Goal: Find specific page/section: Find specific page/section

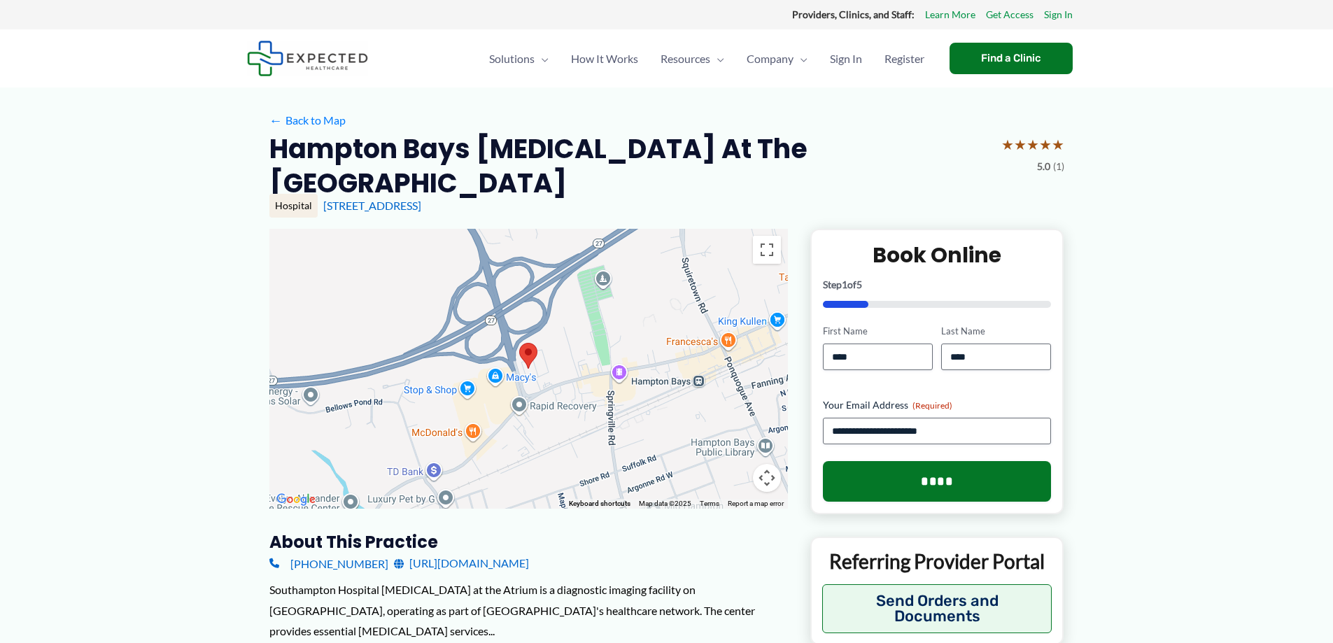
click at [772, 464] on button "Map camera controls" at bounding box center [767, 478] width 28 height 28
click at [731, 394] on button "Zoom in" at bounding box center [732, 408] width 28 height 28
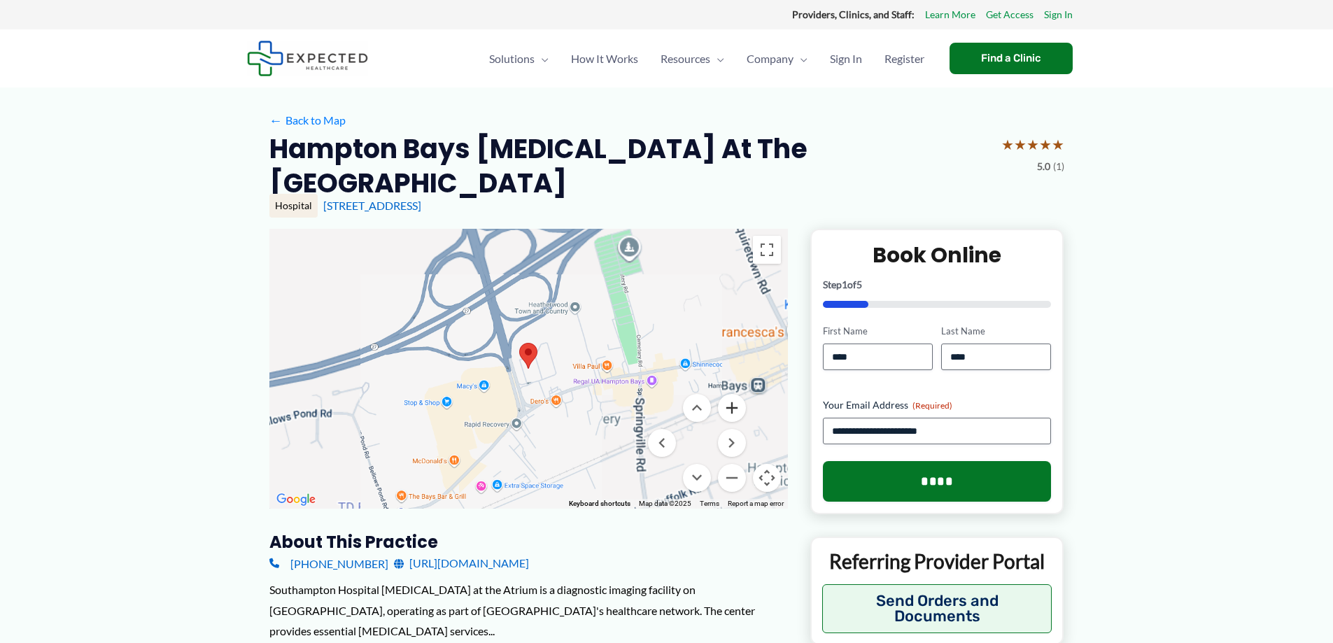
click at [731, 394] on button "Zoom in" at bounding box center [732, 408] width 28 height 28
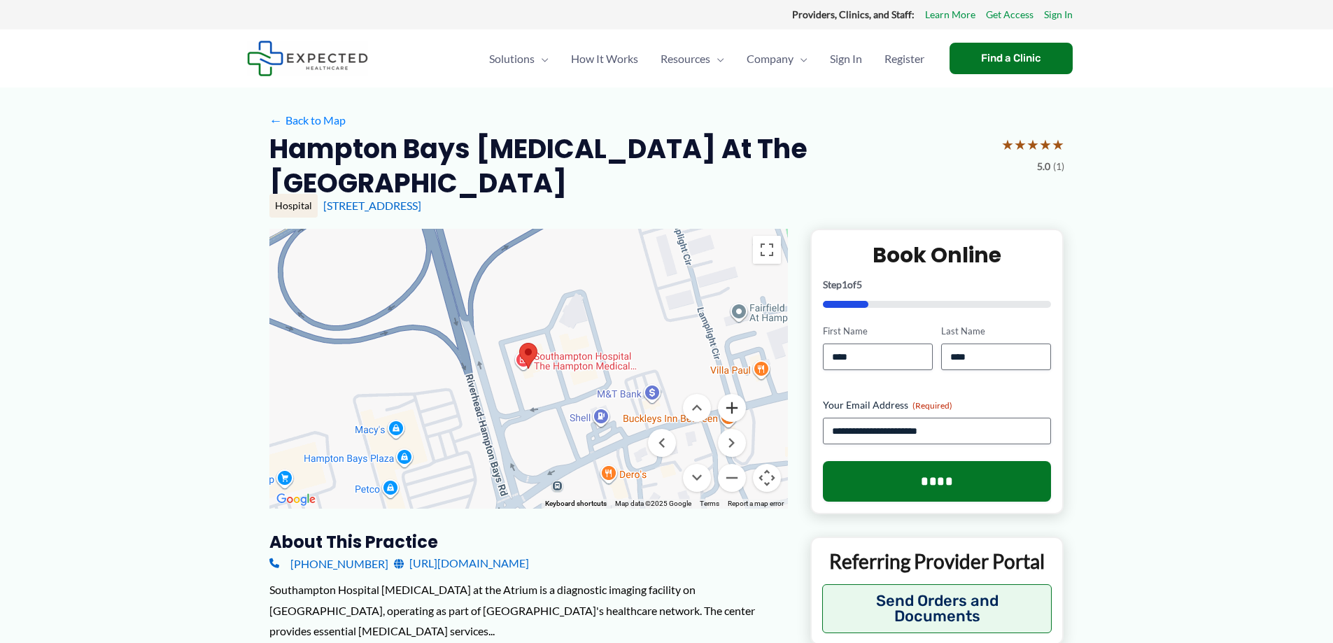
click at [731, 394] on button "Zoom in" at bounding box center [732, 408] width 28 height 28
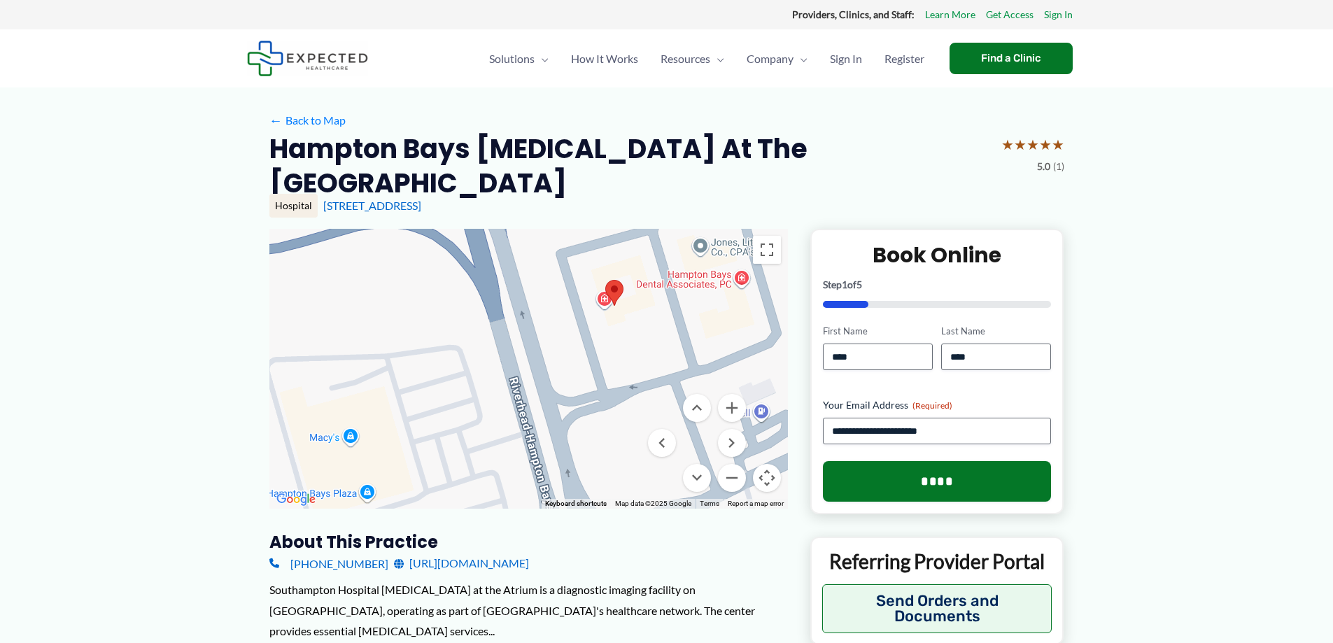
drag, startPoint x: 614, startPoint y: 397, endPoint x: 450, endPoint y: 341, distance: 173.1
click at [696, 334] on div at bounding box center [528, 369] width 519 height 280
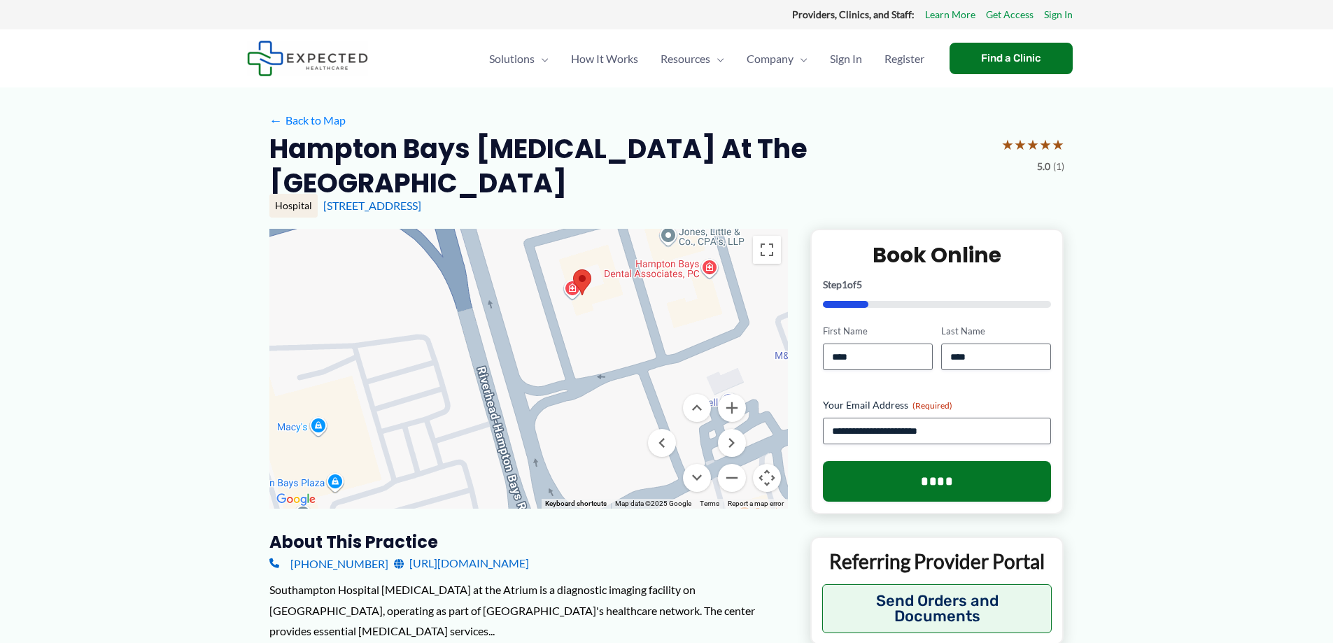
drag, startPoint x: 569, startPoint y: 376, endPoint x: 539, endPoint y: 363, distance: 32.9
click at [539, 363] on div at bounding box center [528, 369] width 519 height 280
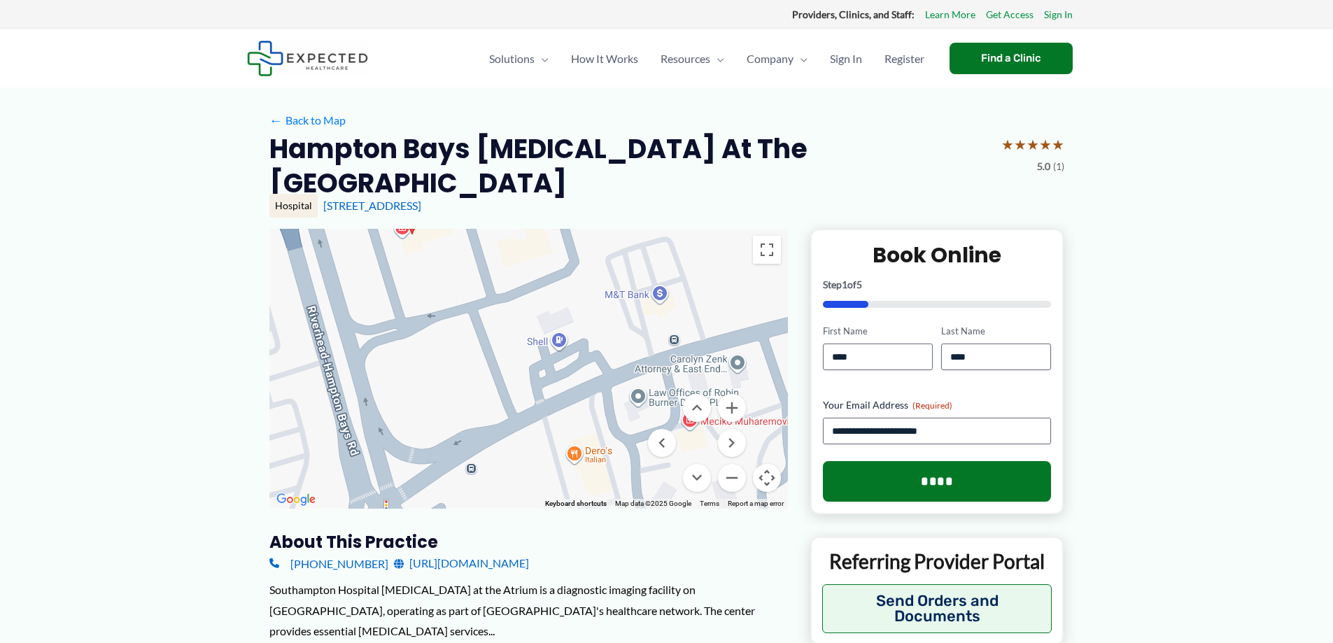
drag, startPoint x: 607, startPoint y: 302, endPoint x: 486, endPoint y: 276, distance: 123.8
click at [455, 245] on div at bounding box center [528, 369] width 519 height 280
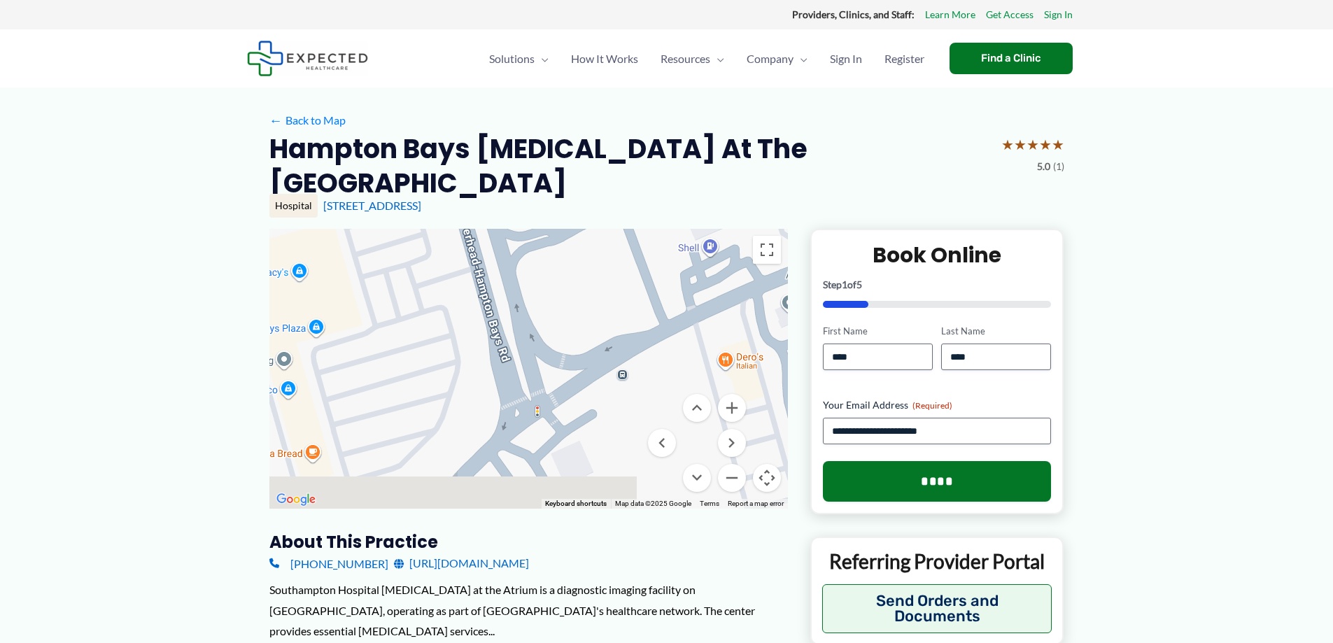
drag, startPoint x: 529, startPoint y: 374, endPoint x: 703, endPoint y: 233, distance: 223.4
click at [703, 233] on div at bounding box center [528, 369] width 519 height 280
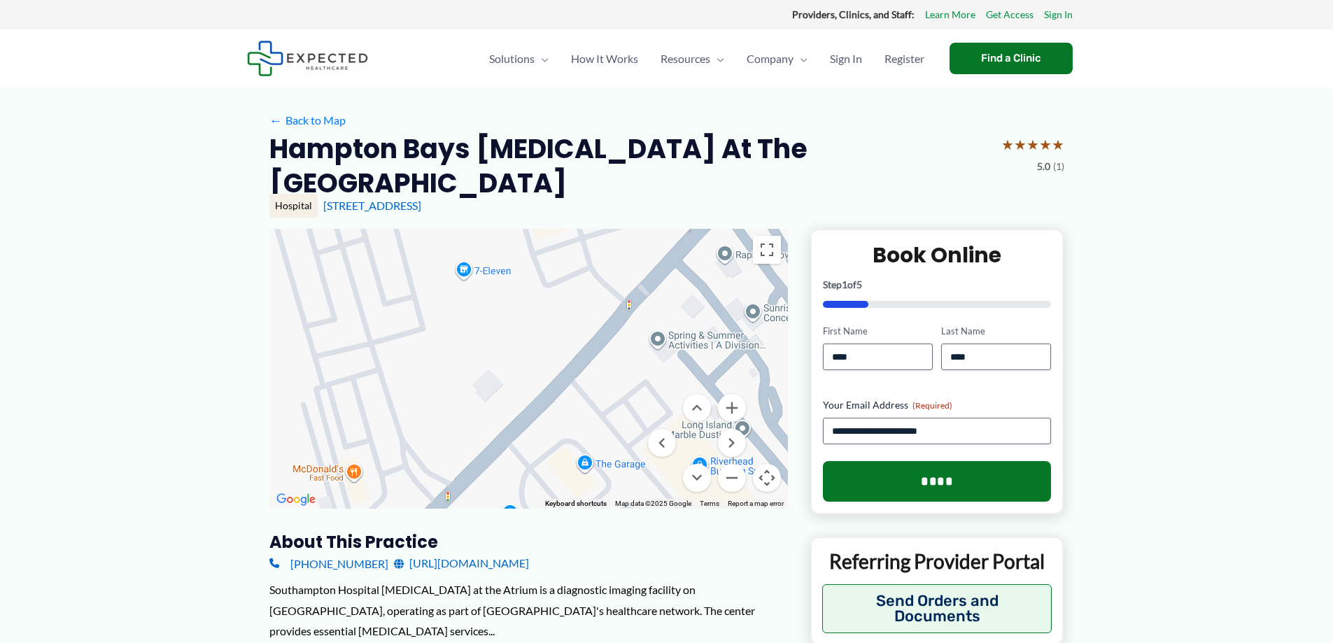
drag, startPoint x: 497, startPoint y: 433, endPoint x: 704, endPoint y: 248, distance: 277.6
click at [704, 248] on div at bounding box center [528, 369] width 519 height 280
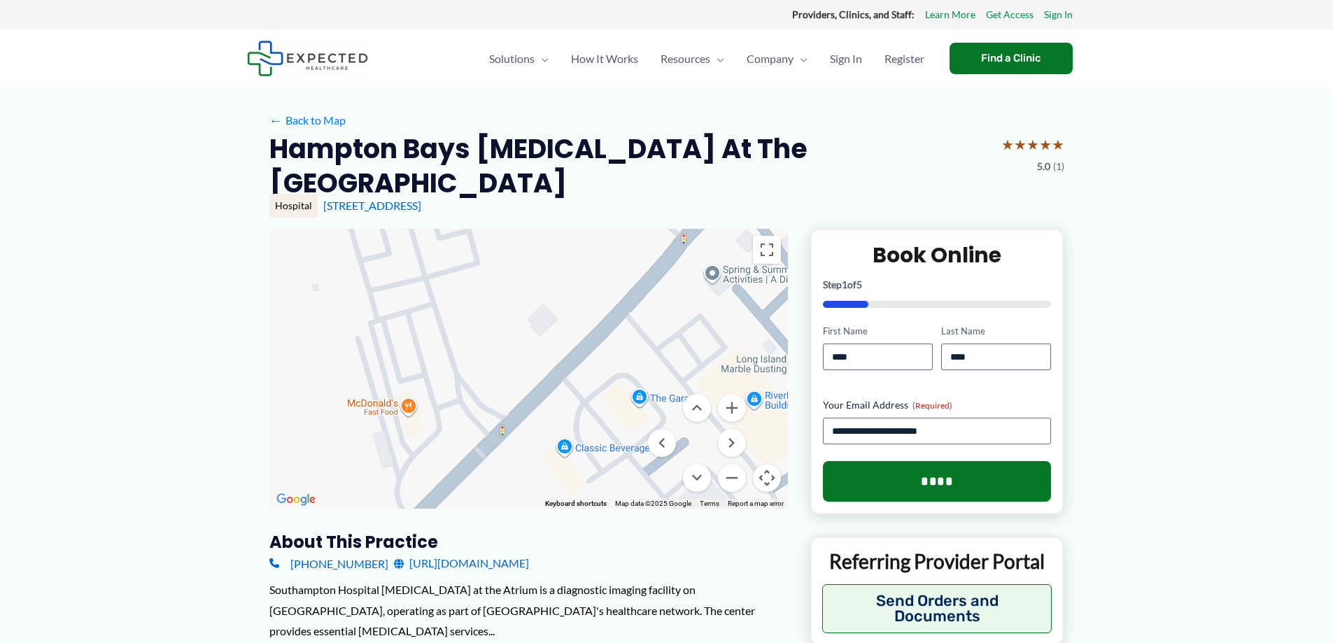
drag, startPoint x: 399, startPoint y: 442, endPoint x: 452, endPoint y: 360, distance: 97.1
click at [452, 360] on div at bounding box center [528, 369] width 519 height 280
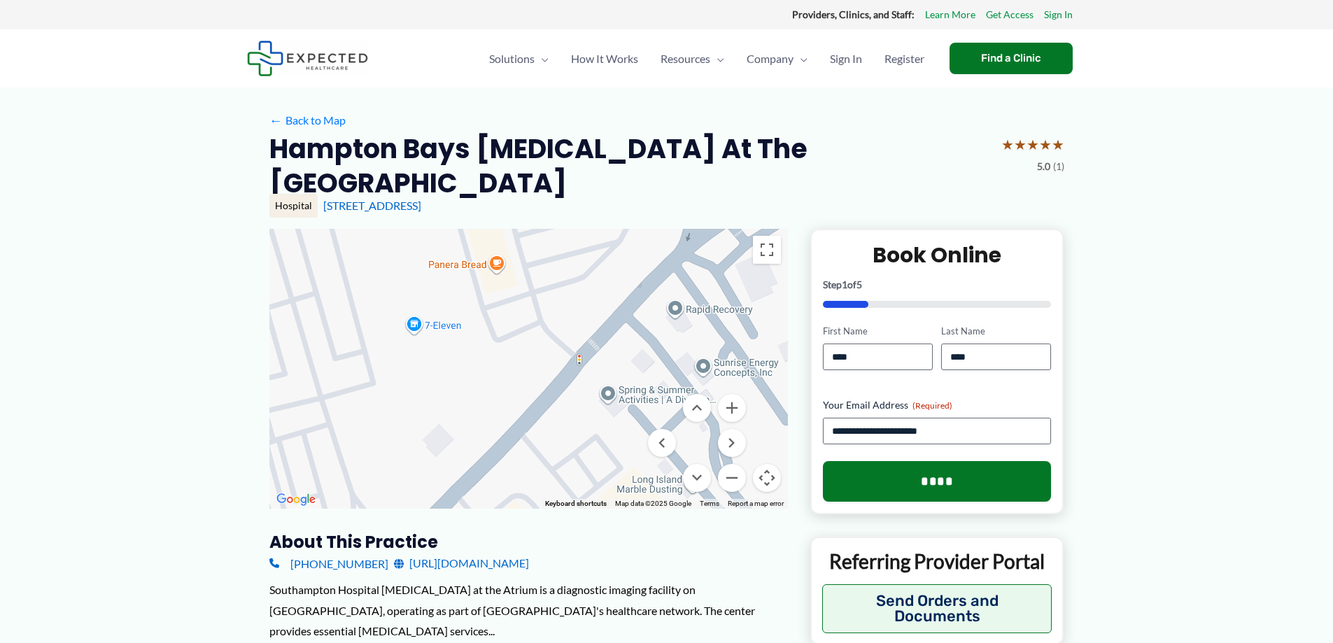
drag, startPoint x: 526, startPoint y: 291, endPoint x: 421, endPoint y: 424, distance: 169.4
click at [416, 428] on div at bounding box center [528, 369] width 519 height 280
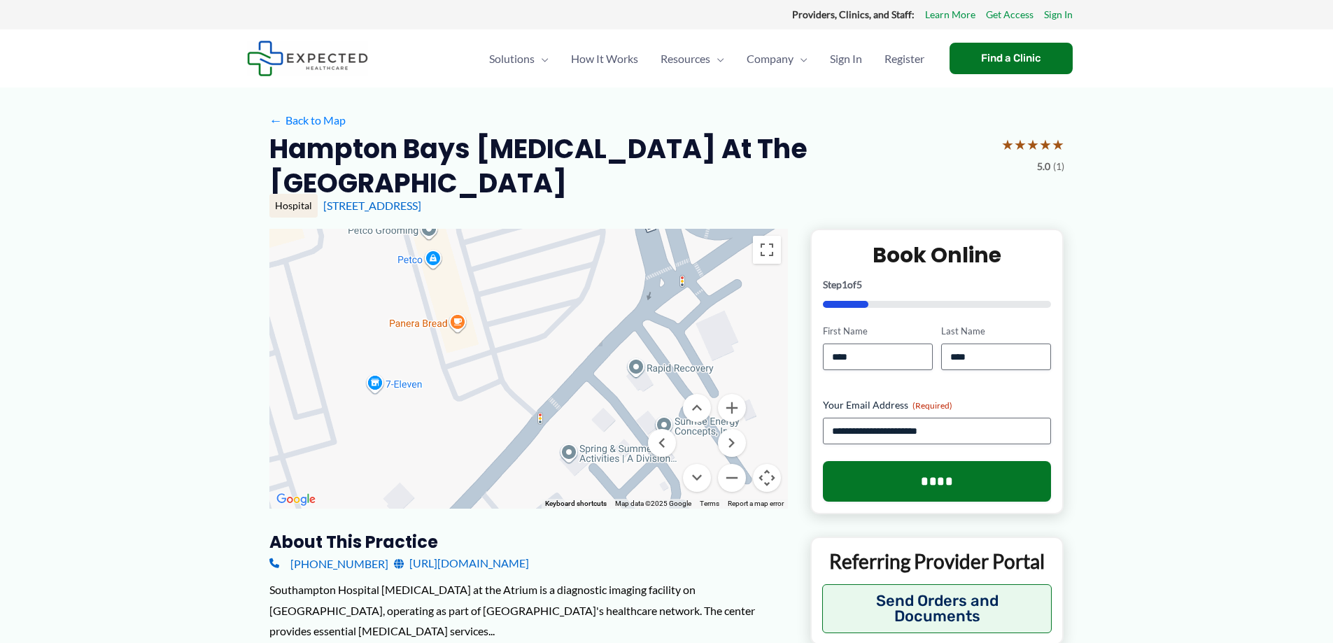
drag, startPoint x: 615, startPoint y: 320, endPoint x: 508, endPoint y: 463, distance: 178.1
click at [508, 463] on div at bounding box center [528, 369] width 519 height 280
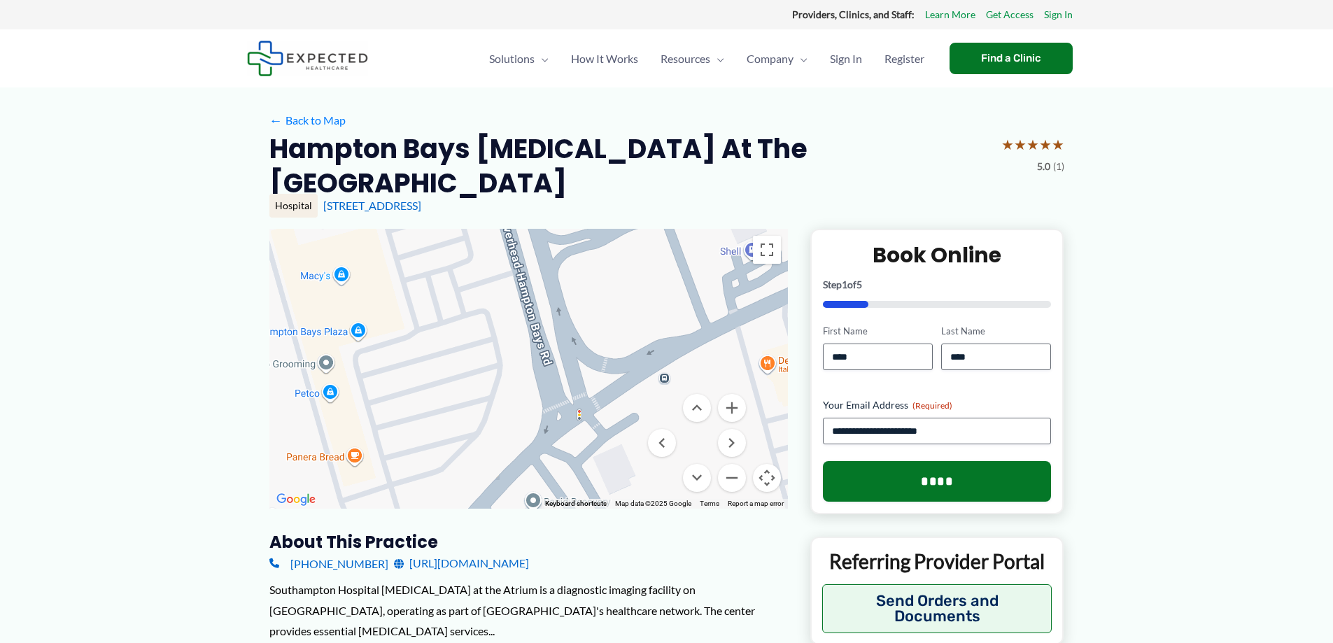
drag, startPoint x: 724, startPoint y: 319, endPoint x: 678, endPoint y: 374, distance: 71.6
click at [679, 375] on div "Keyboard shortcuts Map Data Map data ©2025 Google Map data ©2025 Google 20 m Cl…" at bounding box center [528, 369] width 519 height 280
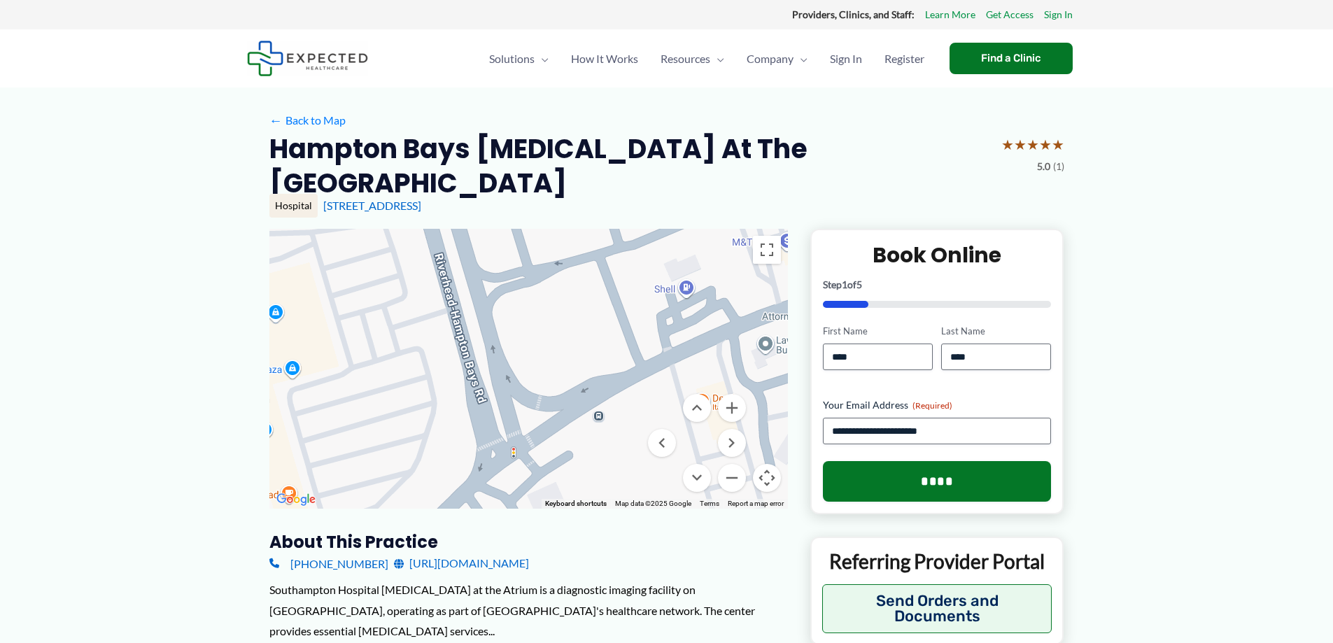
drag, startPoint x: 606, startPoint y: 377, endPoint x: 530, endPoint y: 421, distance: 88.1
click at [530, 421] on div at bounding box center [528, 369] width 519 height 280
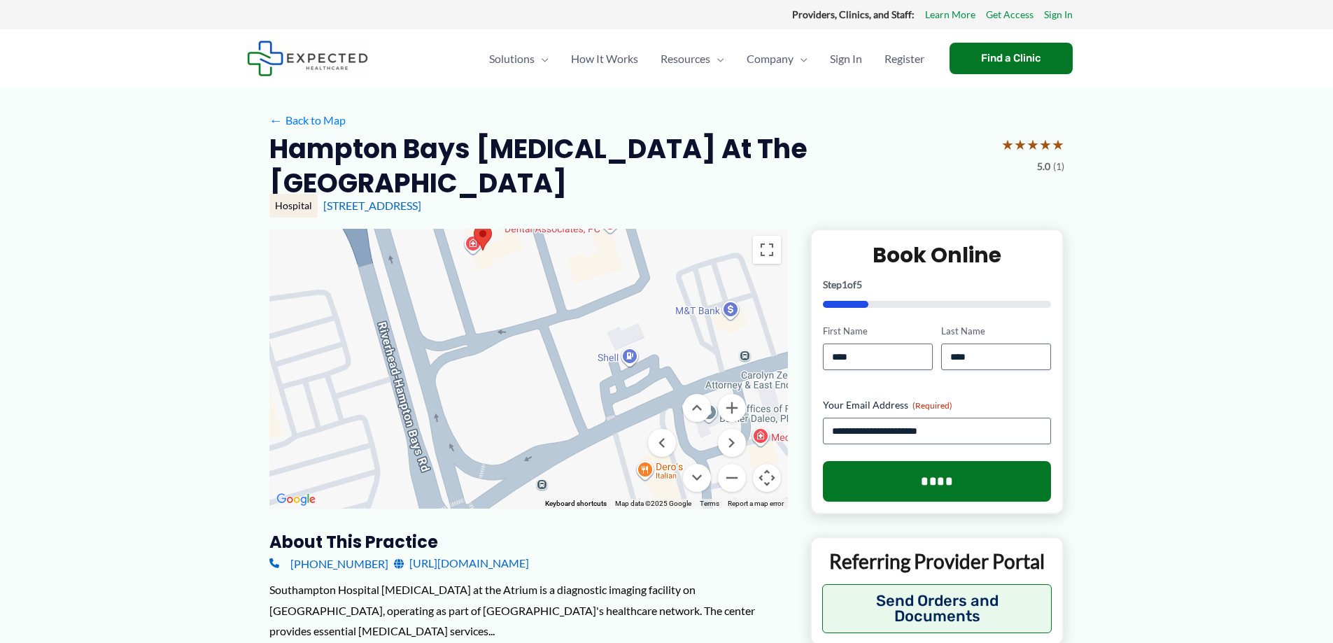
drag, startPoint x: 594, startPoint y: 350, endPoint x: 577, endPoint y: 415, distance: 67.1
click at [577, 415] on div at bounding box center [528, 369] width 519 height 280
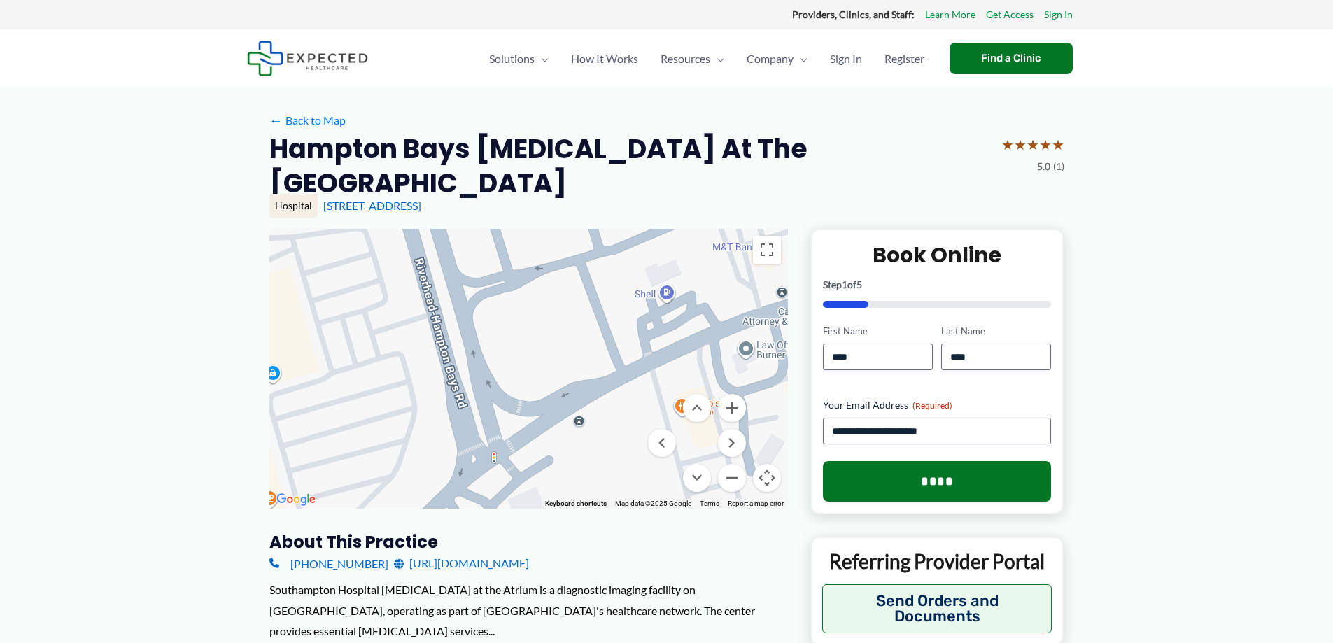
drag, startPoint x: 575, startPoint y: 439, endPoint x: 483, endPoint y: 410, distance: 96.1
click at [609, 348] on div at bounding box center [528, 369] width 519 height 280
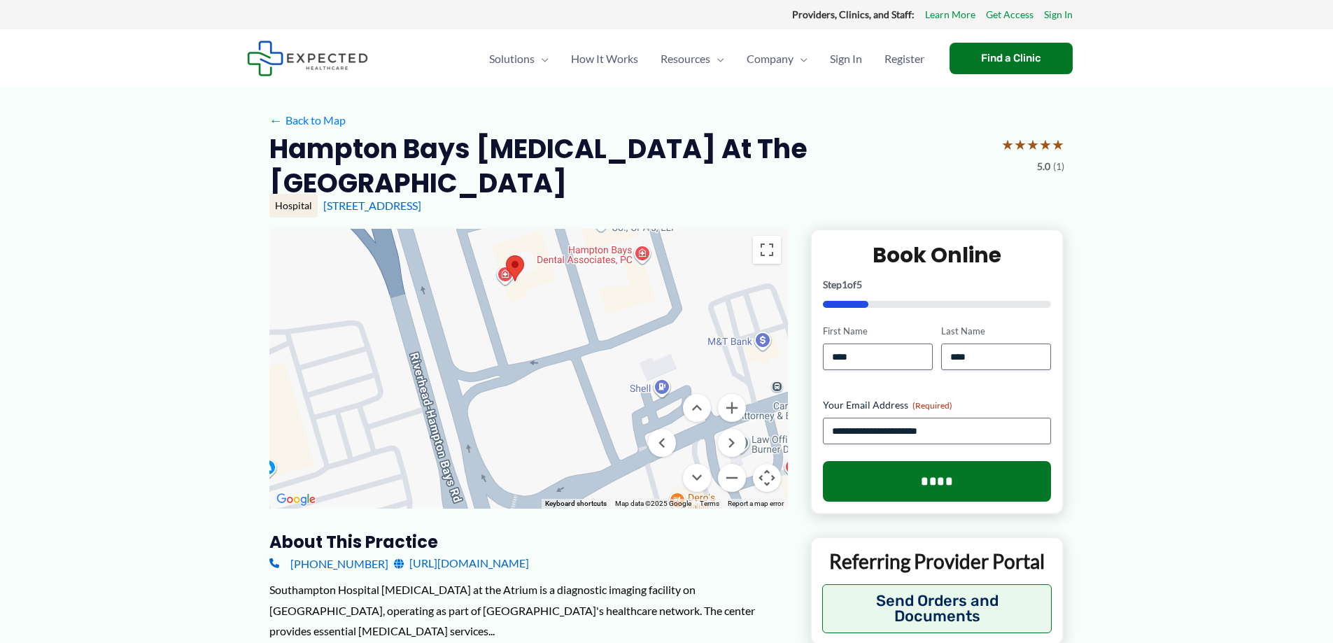
drag, startPoint x: 498, startPoint y: 339, endPoint x: 490, endPoint y: 444, distance: 104.6
click at [492, 445] on div at bounding box center [528, 369] width 519 height 280
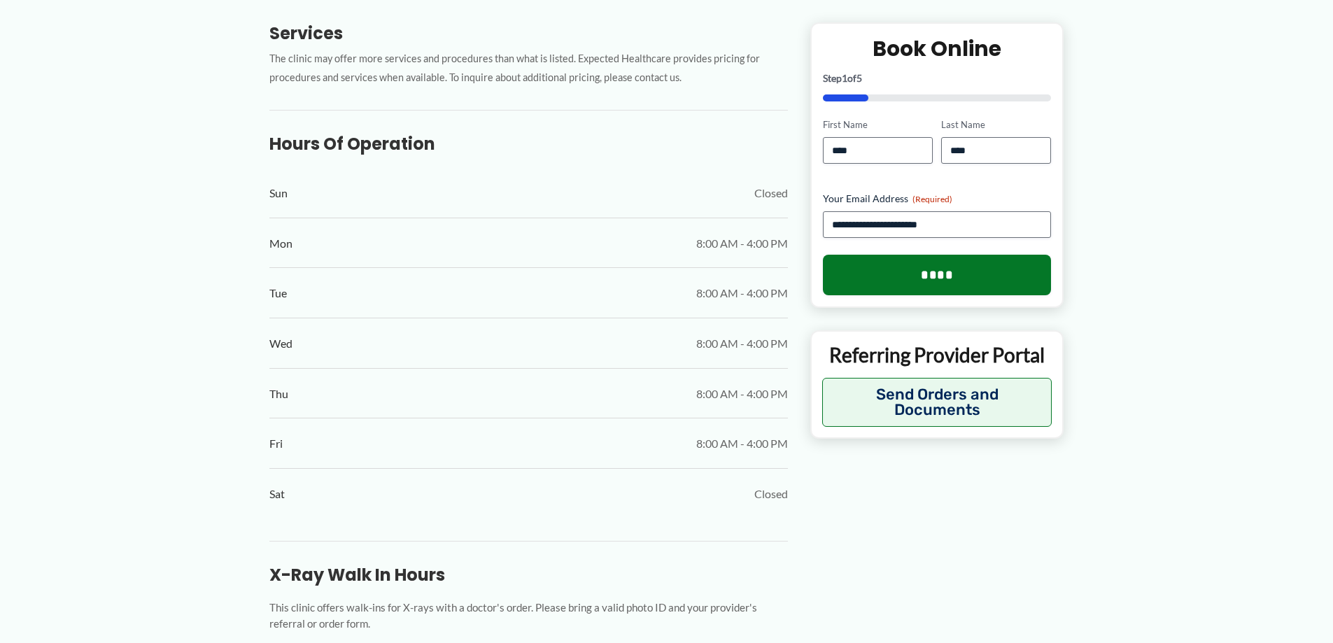
scroll to position [700, 0]
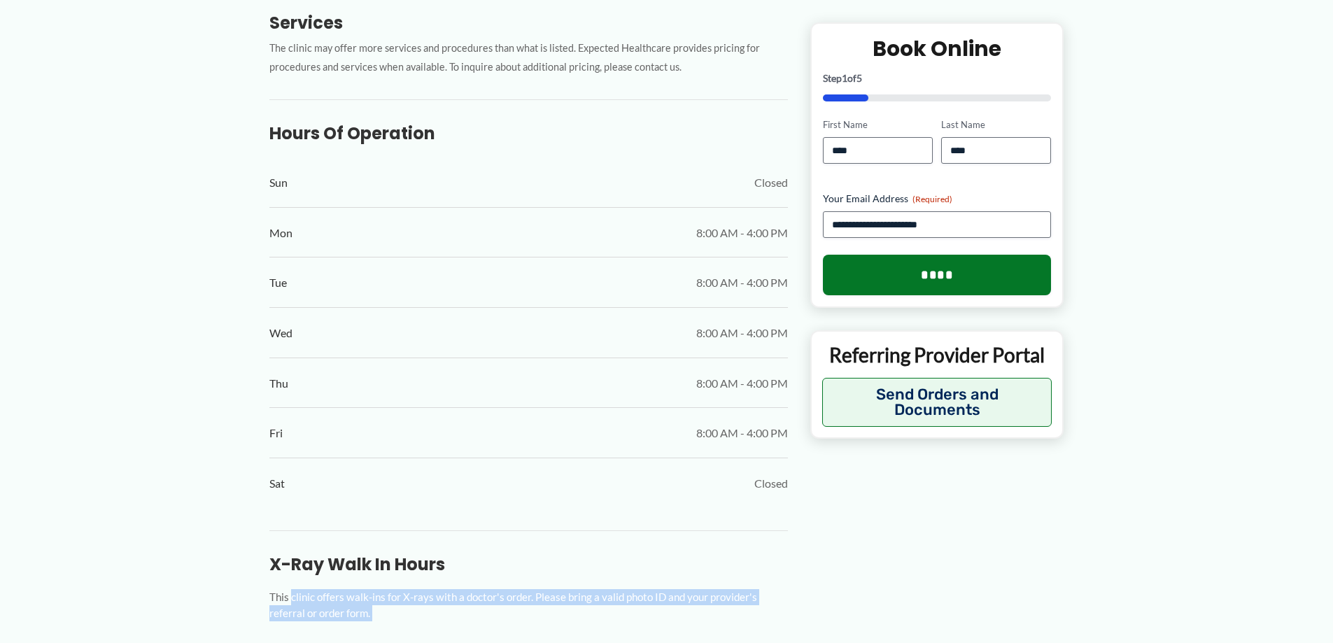
drag, startPoint x: 292, startPoint y: 573, endPoint x: 518, endPoint y: 602, distance: 227.9
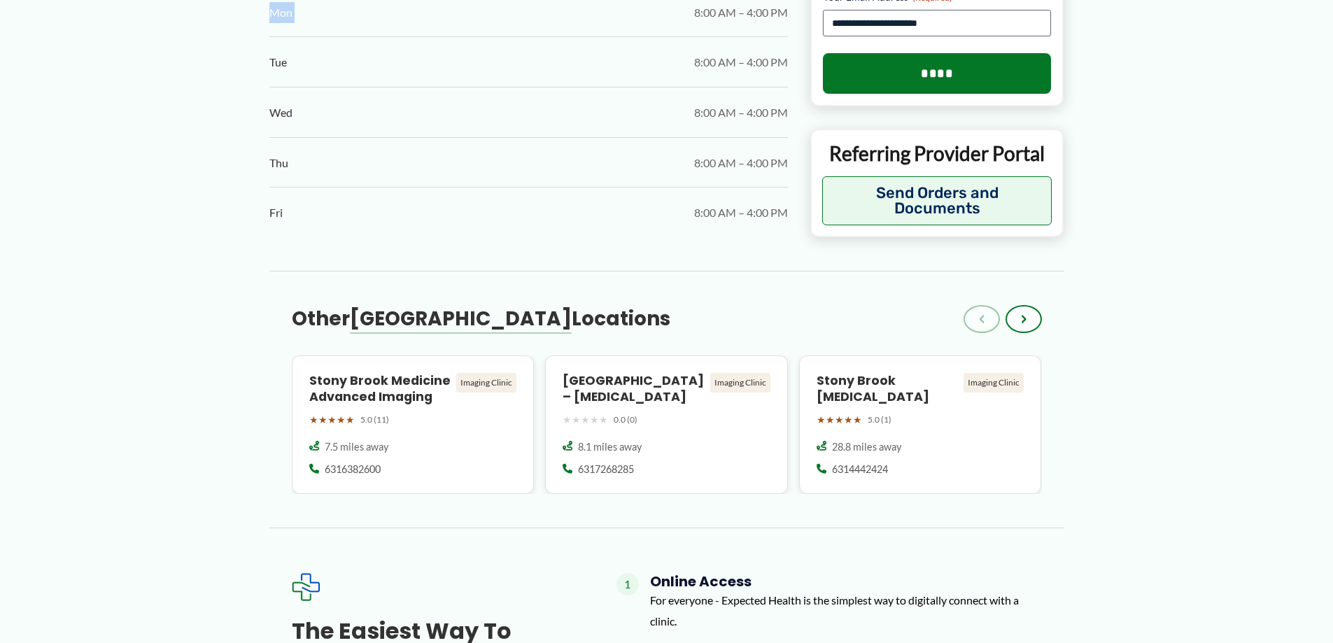
scroll to position [1330, 0]
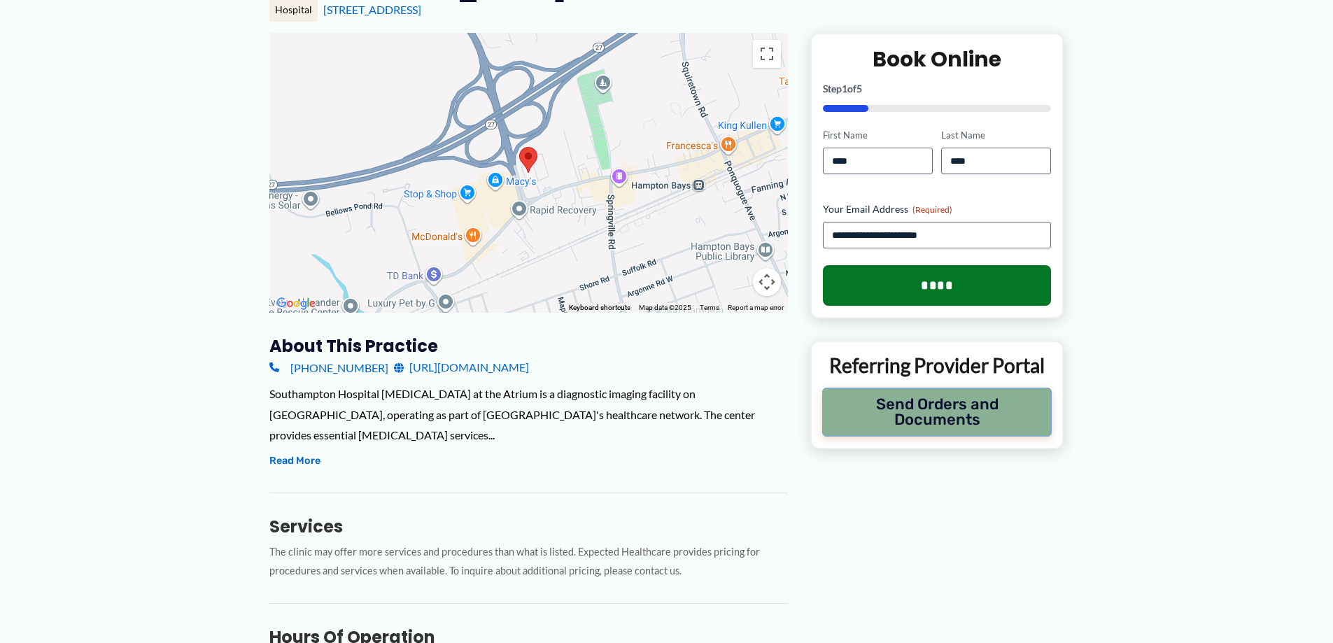
scroll to position [70, 0]
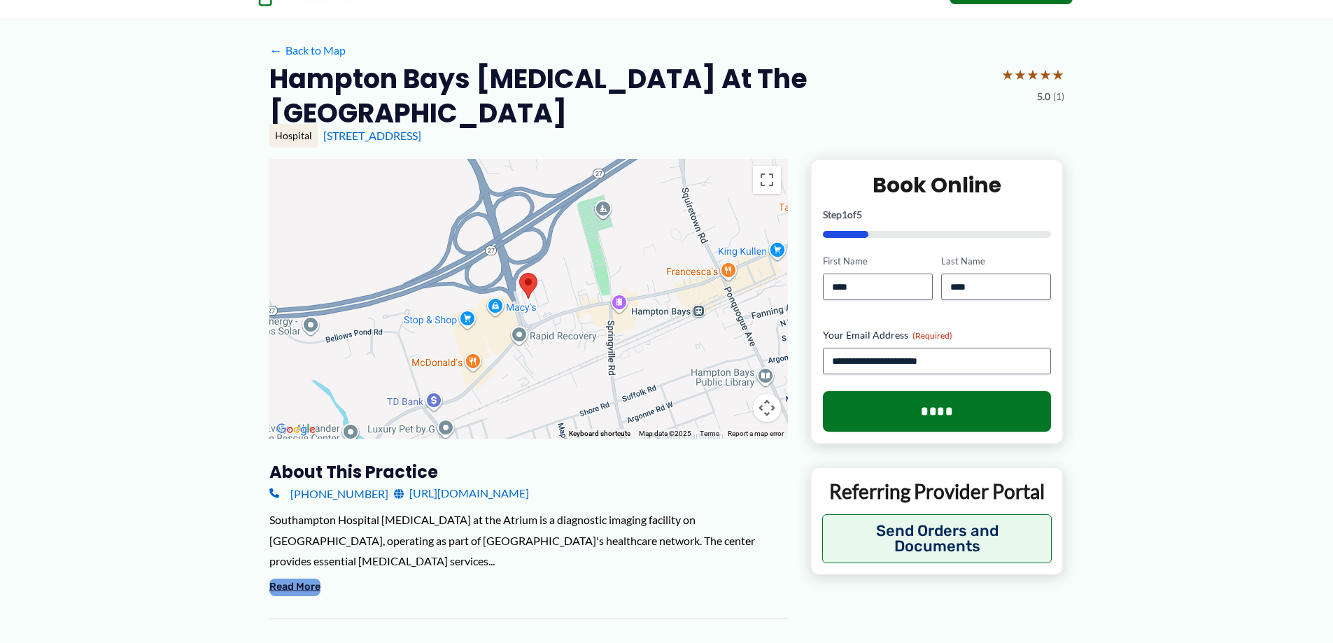
click at [289, 579] on button "Read More" at bounding box center [294, 587] width 51 height 17
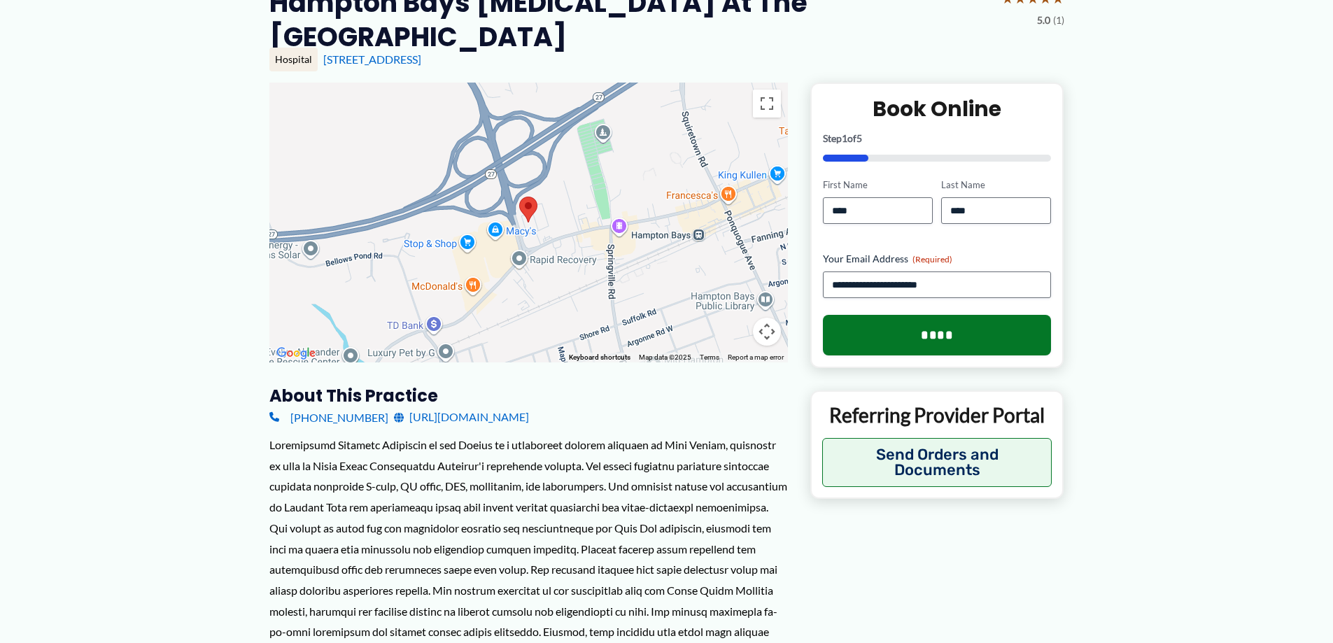
scroll to position [280, 0]
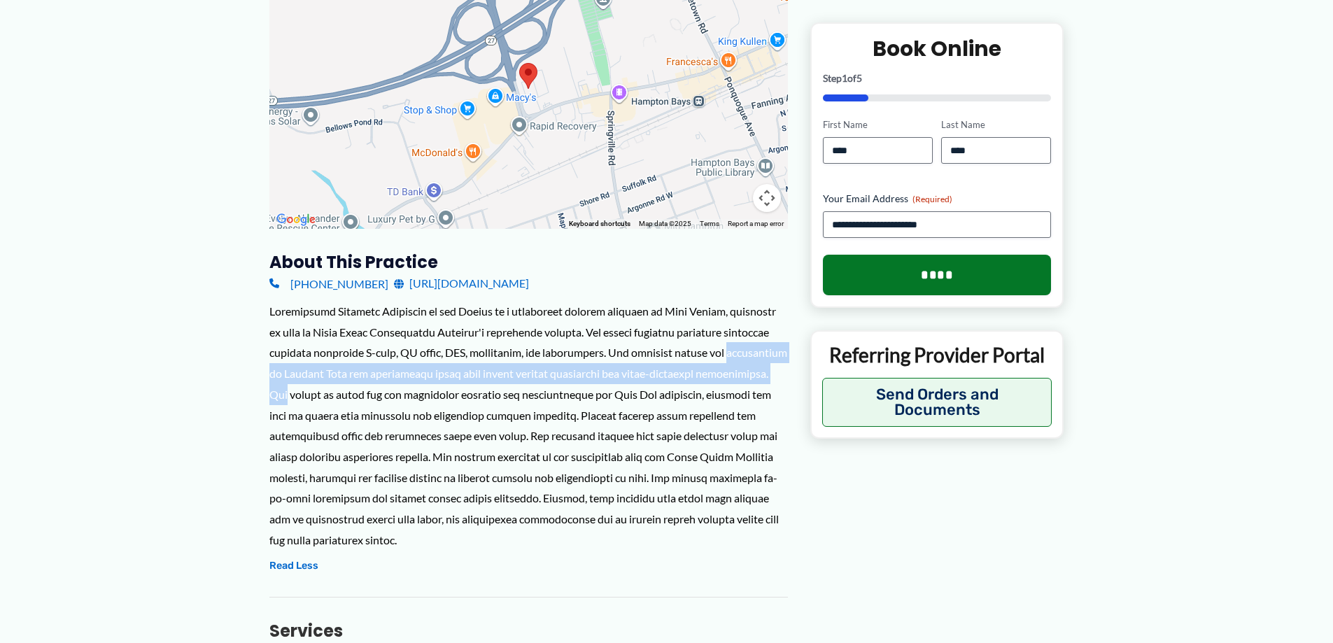
drag, startPoint x: 350, startPoint y: 365, endPoint x: 242, endPoint y: 350, distance: 108.9
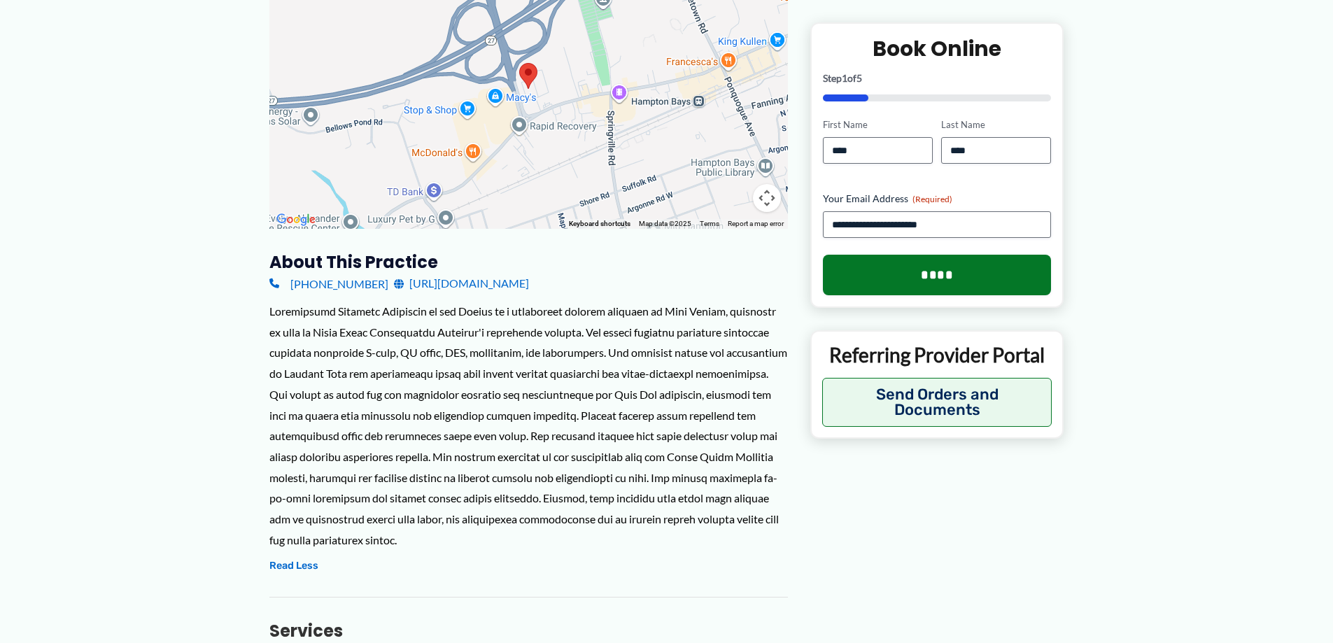
click at [454, 411] on div at bounding box center [528, 425] width 519 height 249
